Goal: Book appointment/travel/reservation

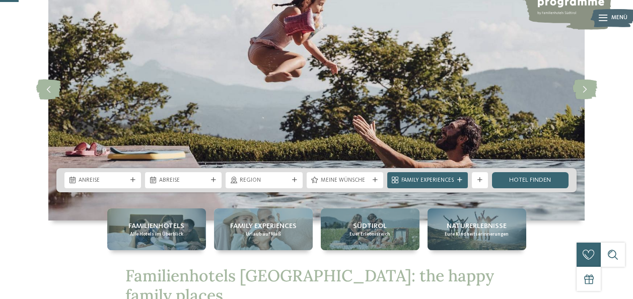
scroll to position [101, 0]
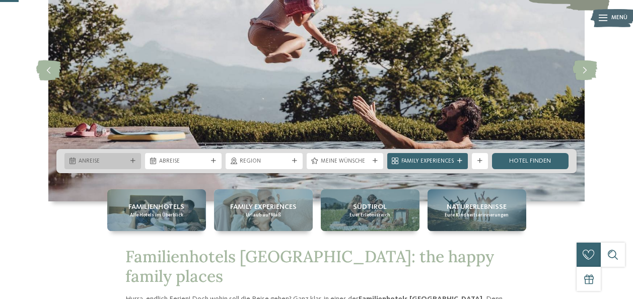
click at [131, 162] on icon at bounding box center [132, 161] width 5 height 5
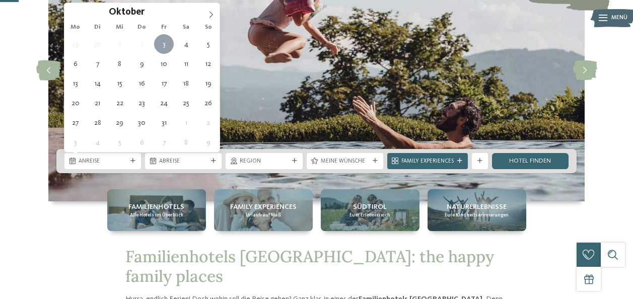
type div "[DATE]"
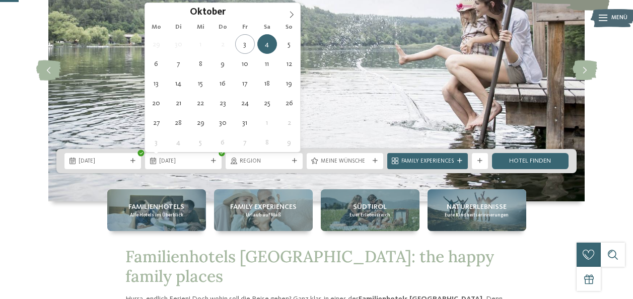
type div "[DATE]"
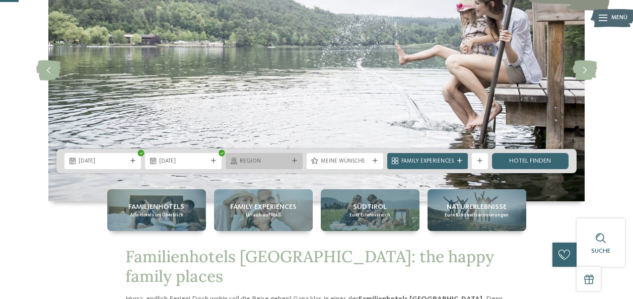
click at [295, 159] on icon at bounding box center [294, 161] width 5 height 5
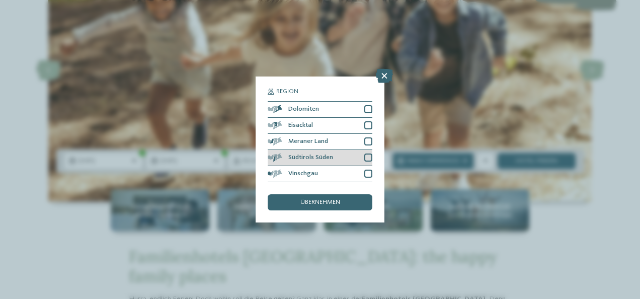
click at [366, 159] on div at bounding box center [368, 158] width 8 height 8
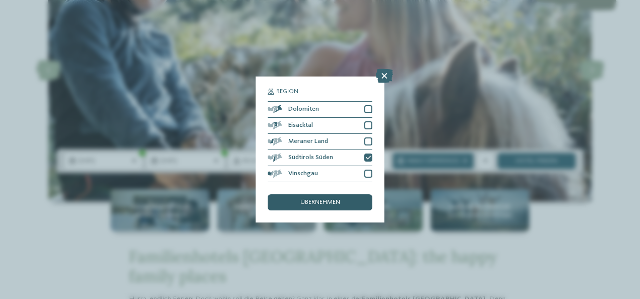
click at [316, 200] on span "übernehmen" at bounding box center [321, 202] width 40 height 7
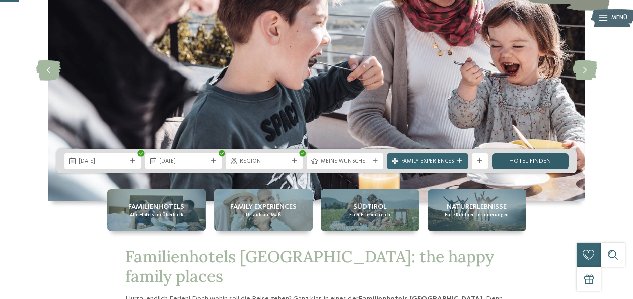
click at [530, 158] on link "Hotel finden" at bounding box center [530, 161] width 77 height 16
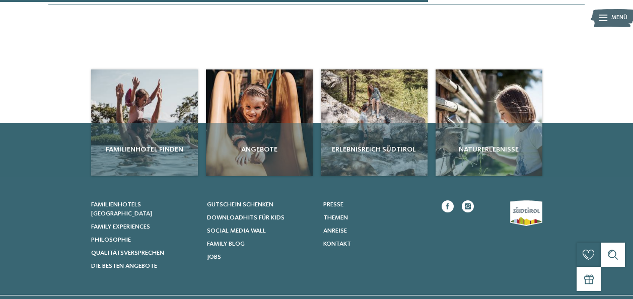
scroll to position [349, 0]
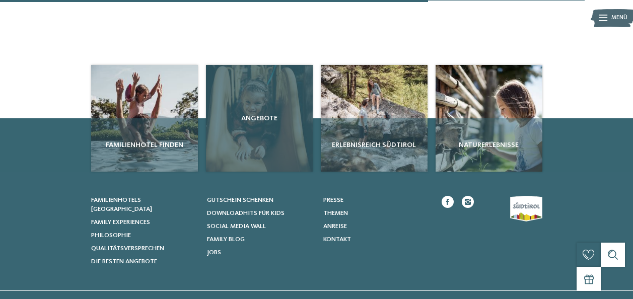
click at [255, 124] on div "Angebote" at bounding box center [259, 118] width 107 height 107
